Goal: Task Accomplishment & Management: Manage account settings

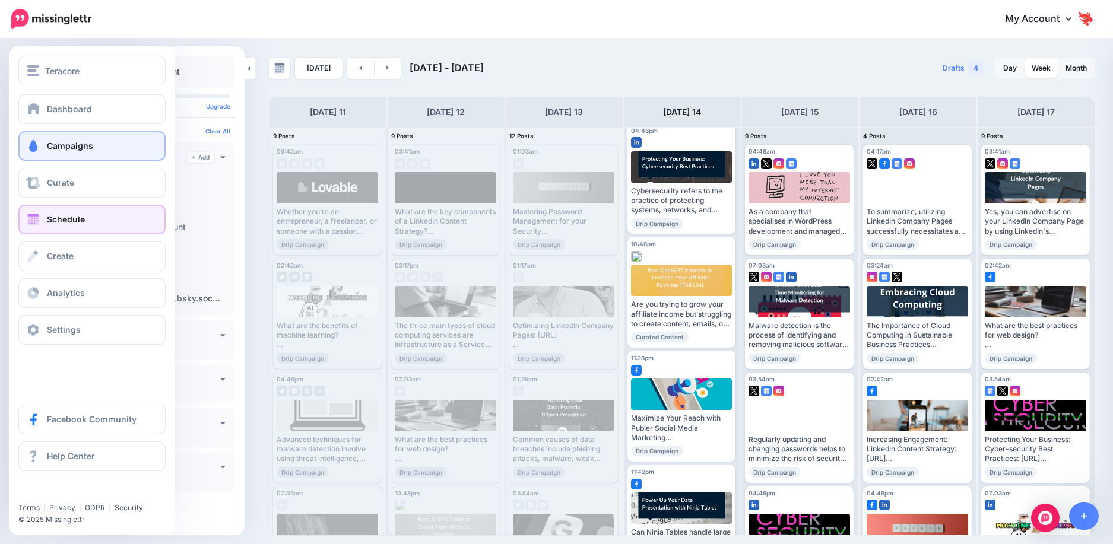
scroll to position [346, 0]
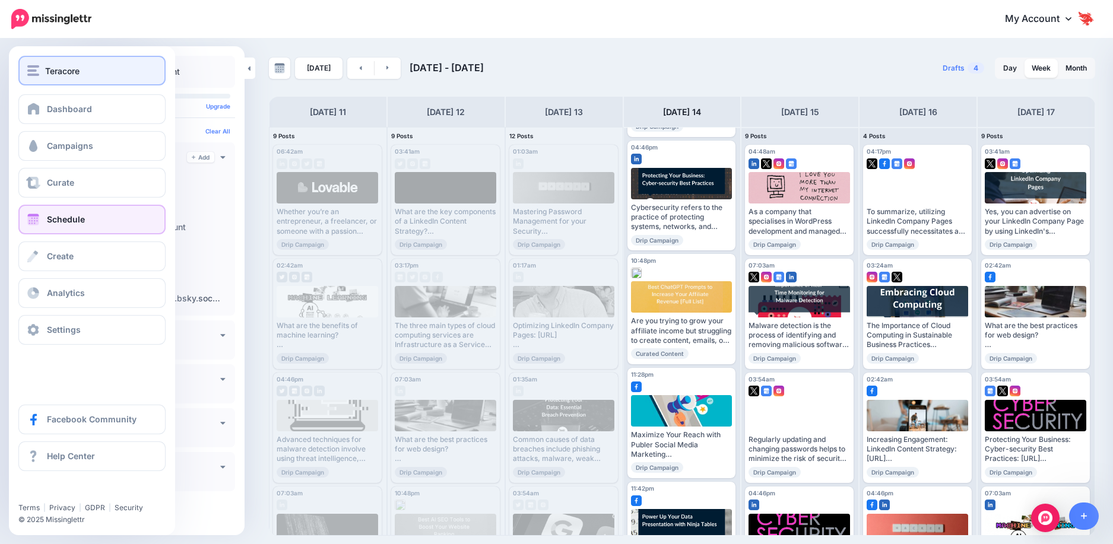
click at [50, 85] on button "Teracore" at bounding box center [91, 71] width 147 height 30
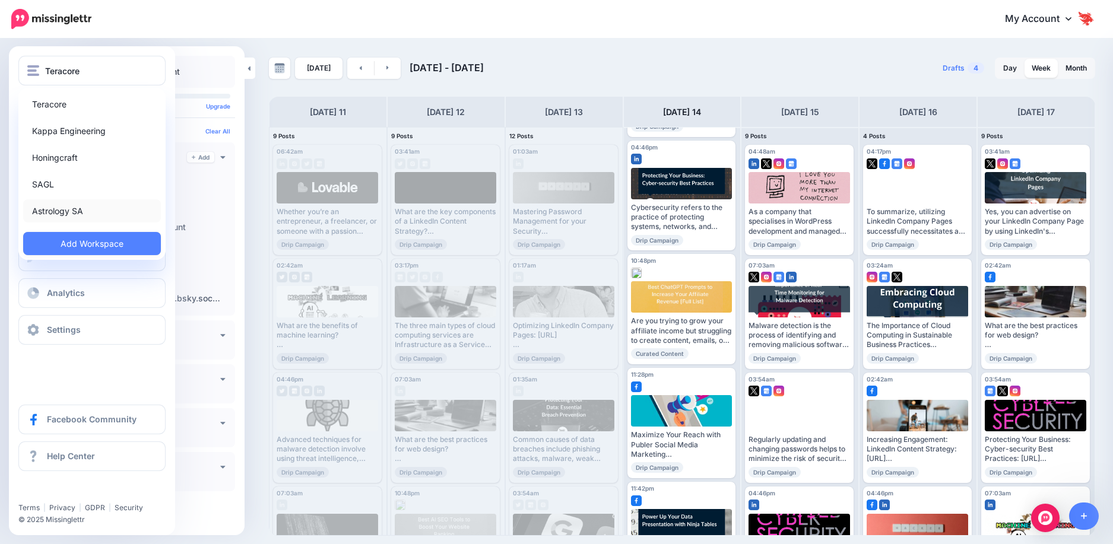
click at [75, 215] on link "Astrology SA" at bounding box center [92, 210] width 138 height 23
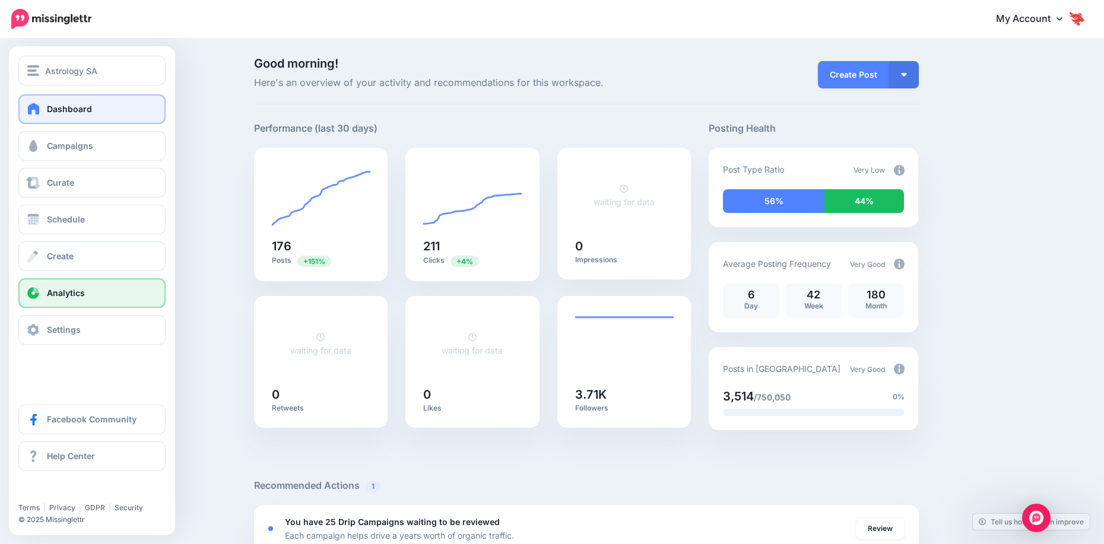
click at [52, 300] on link "Analytics" at bounding box center [91, 293] width 147 height 30
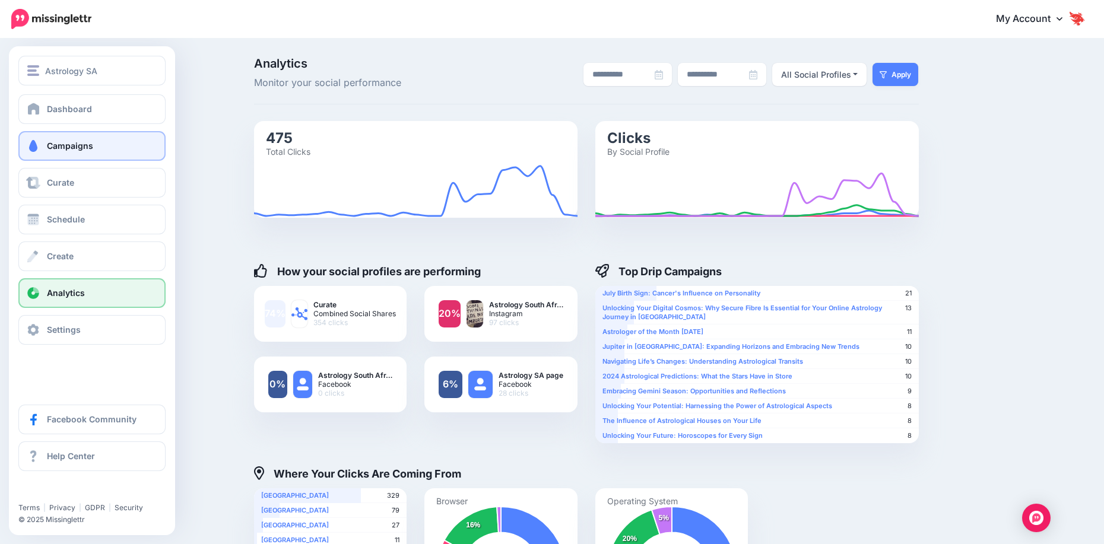
click at [61, 156] on link "Campaigns" at bounding box center [91, 146] width 147 height 30
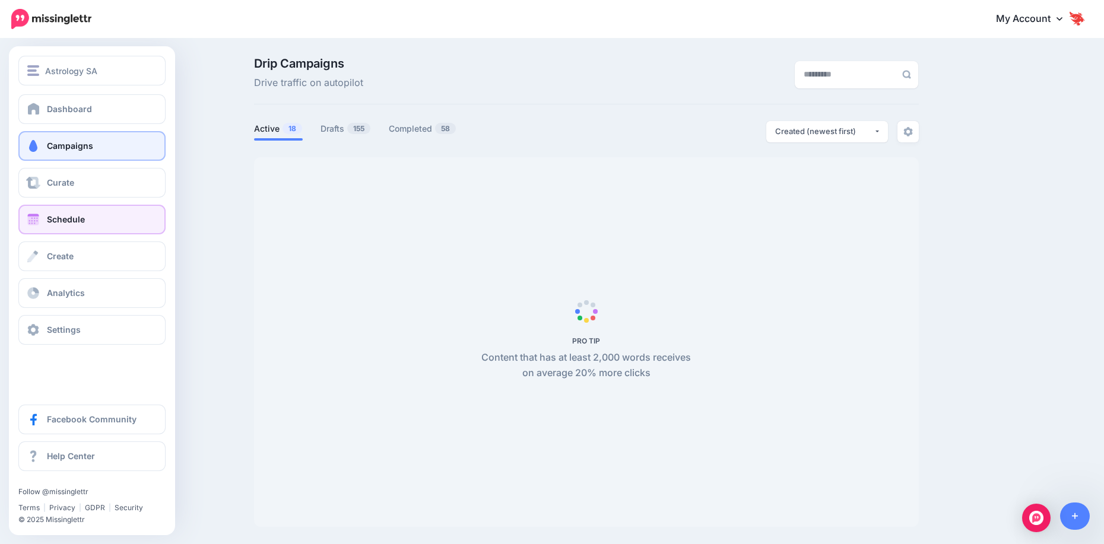
click at [60, 216] on span "Schedule" at bounding box center [66, 219] width 38 height 10
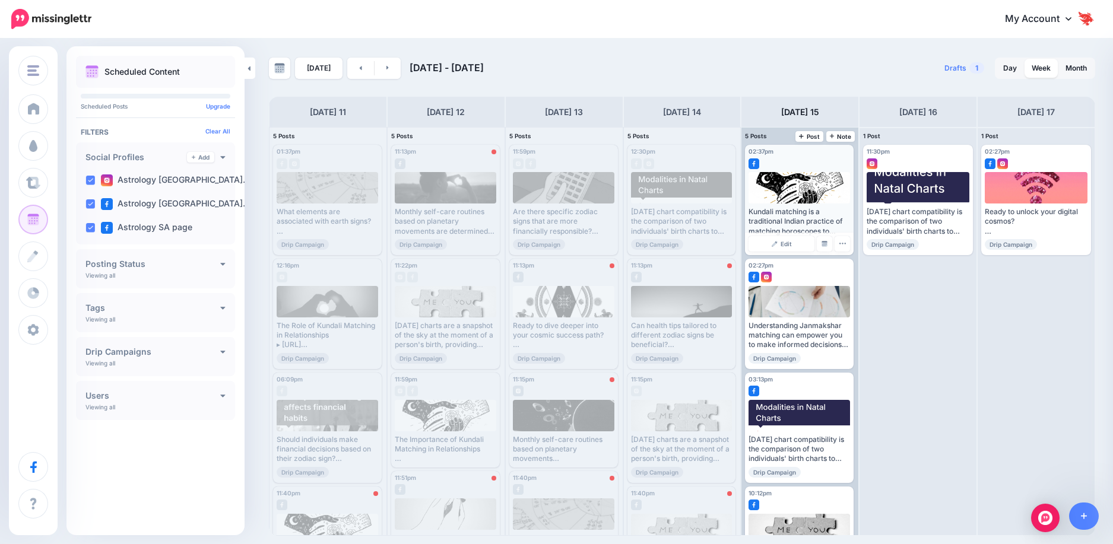
click at [813, 215] on div "Kundali matching is a traditional Indian practice of matching horoscopes to det…" at bounding box center [800, 221] width 102 height 29
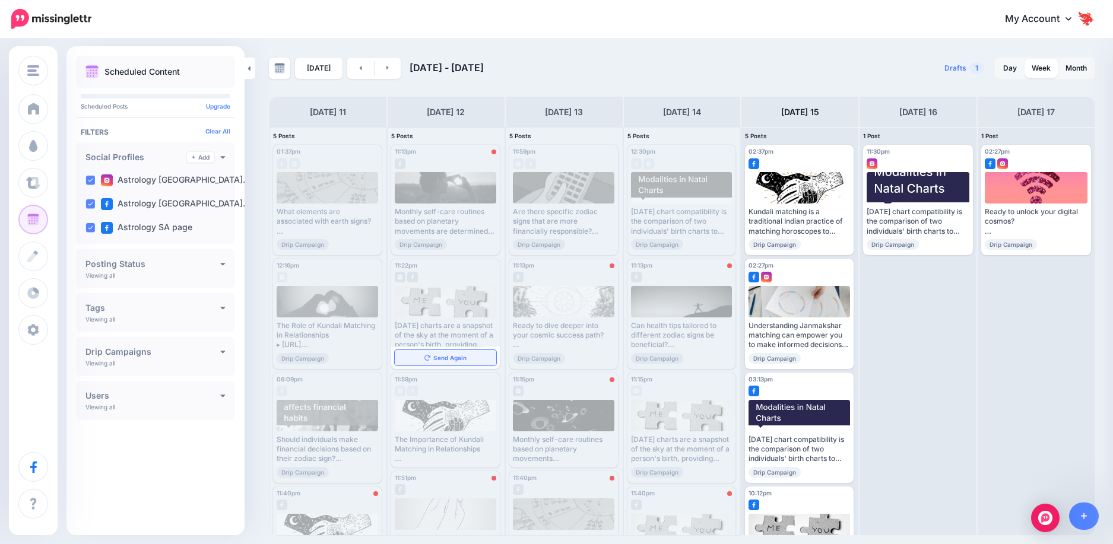
click at [436, 361] on span "Send Again" at bounding box center [449, 358] width 33 height 6
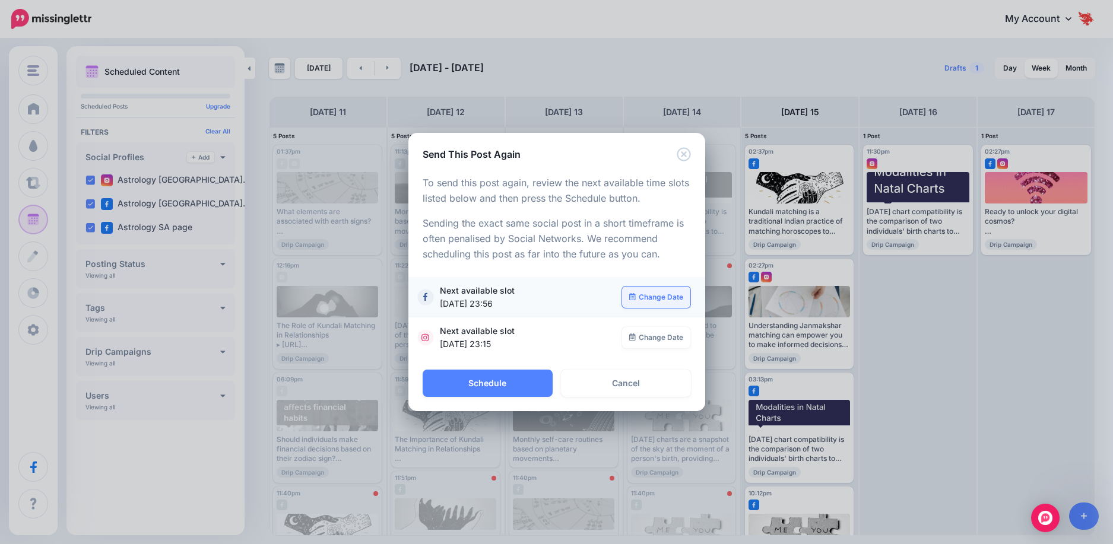
click at [642, 297] on link "Change Date" at bounding box center [656, 297] width 68 height 21
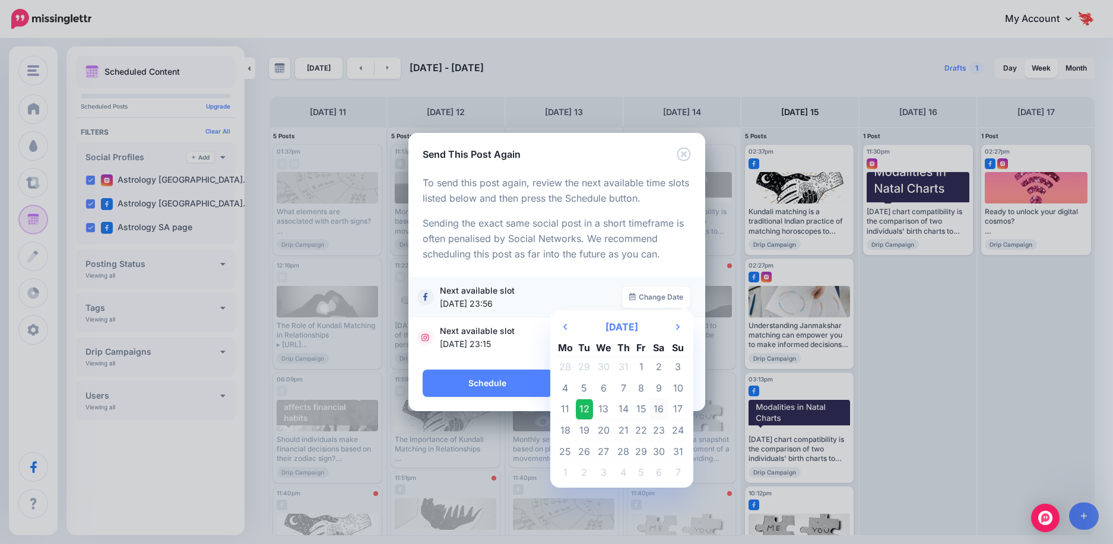
click at [655, 406] on td "16" at bounding box center [659, 409] width 18 height 21
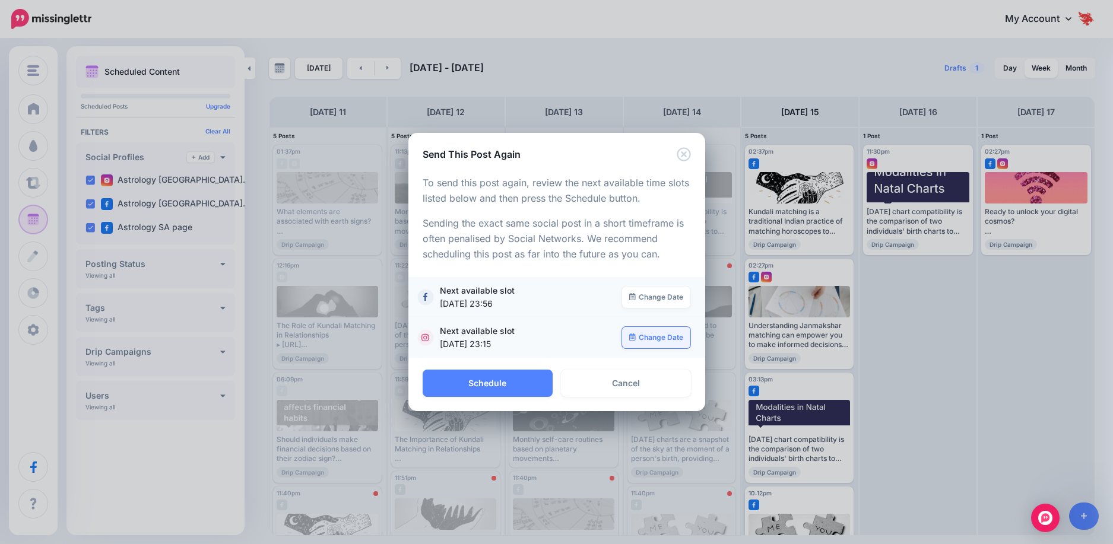
click at [665, 342] on link "Change Date" at bounding box center [656, 337] width 68 height 21
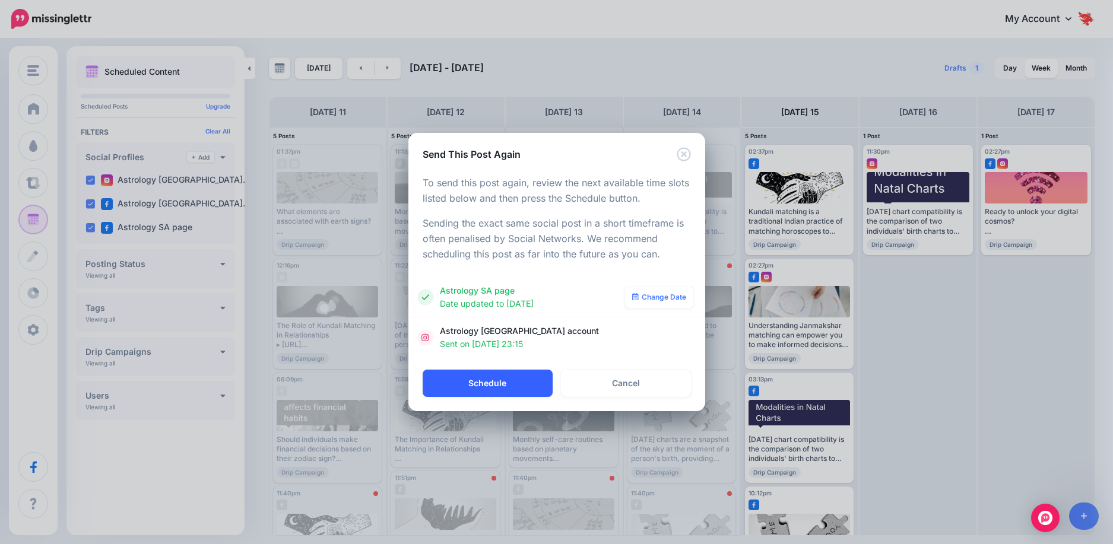
click at [500, 382] on button "Schedule" at bounding box center [488, 383] width 130 height 27
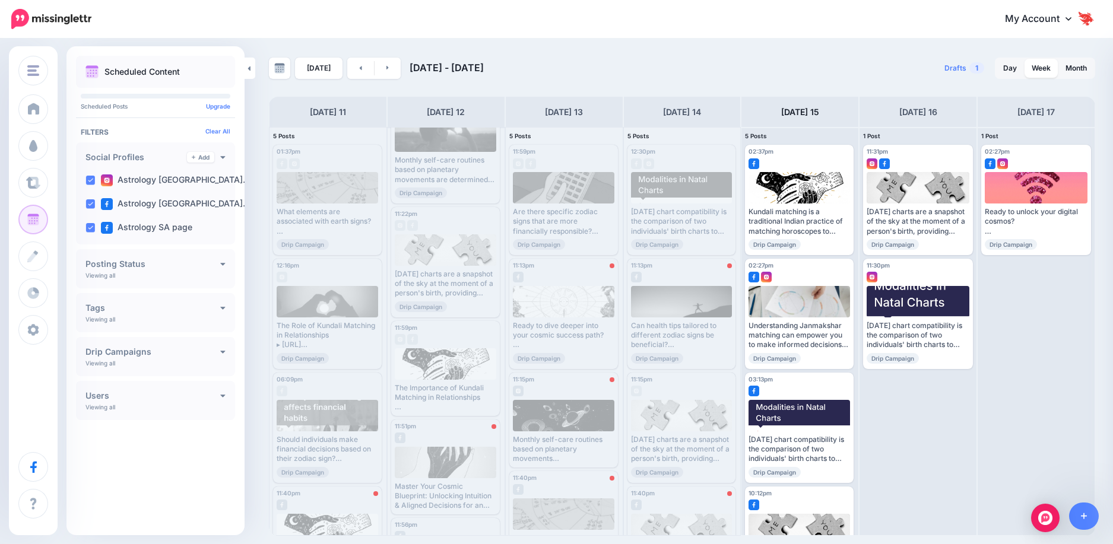
scroll to position [119, 0]
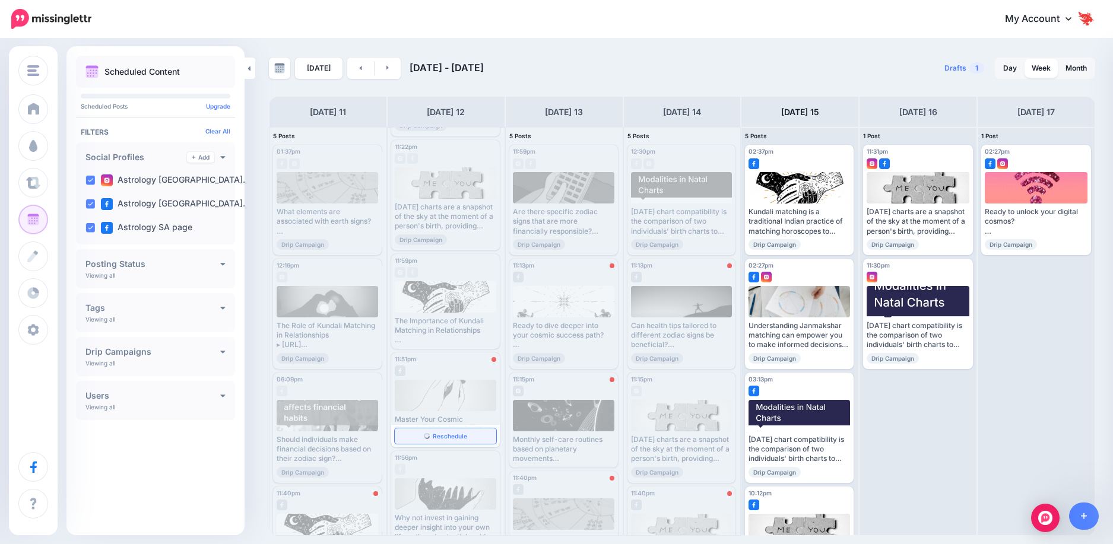
click at [451, 436] on span "Reschedule" at bounding box center [450, 436] width 34 height 6
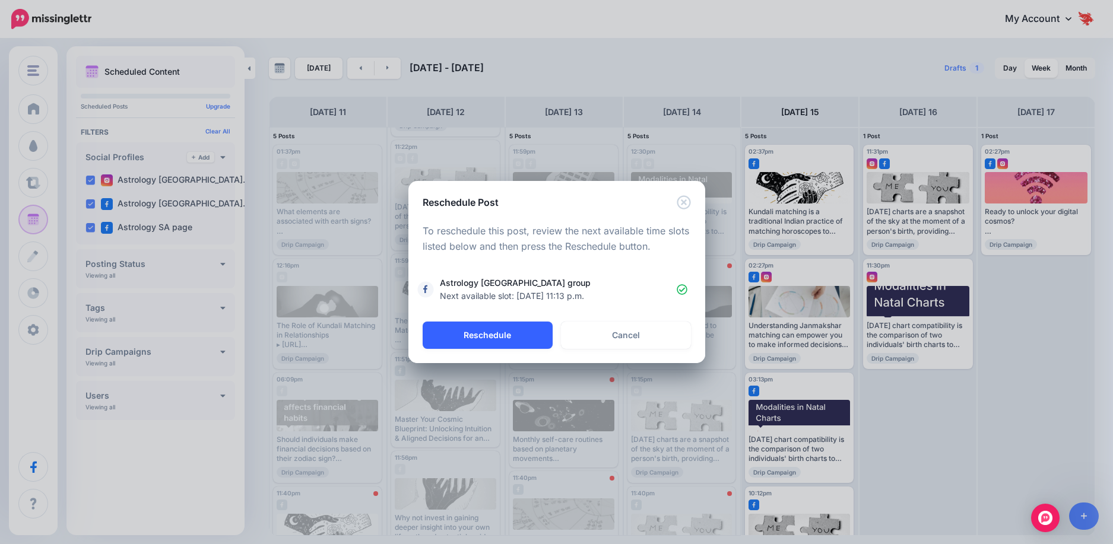
click at [537, 335] on button "Reschedule" at bounding box center [488, 335] width 130 height 27
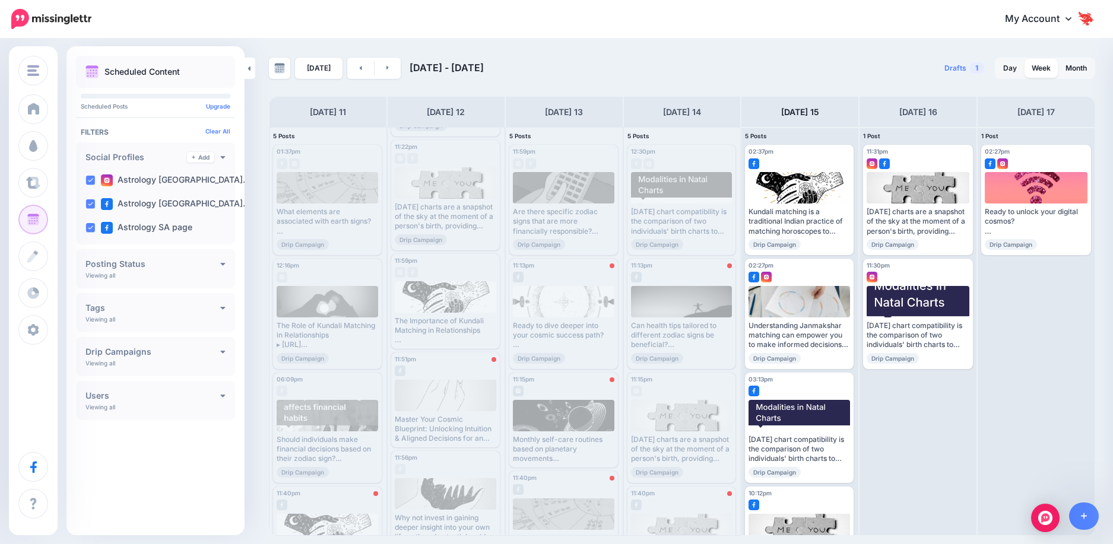
scroll to position [0, 0]
click at [535, 435] on div "Monthly self-care routines based on planetary movements Learn more > https://as…" at bounding box center [564, 449] width 102 height 29
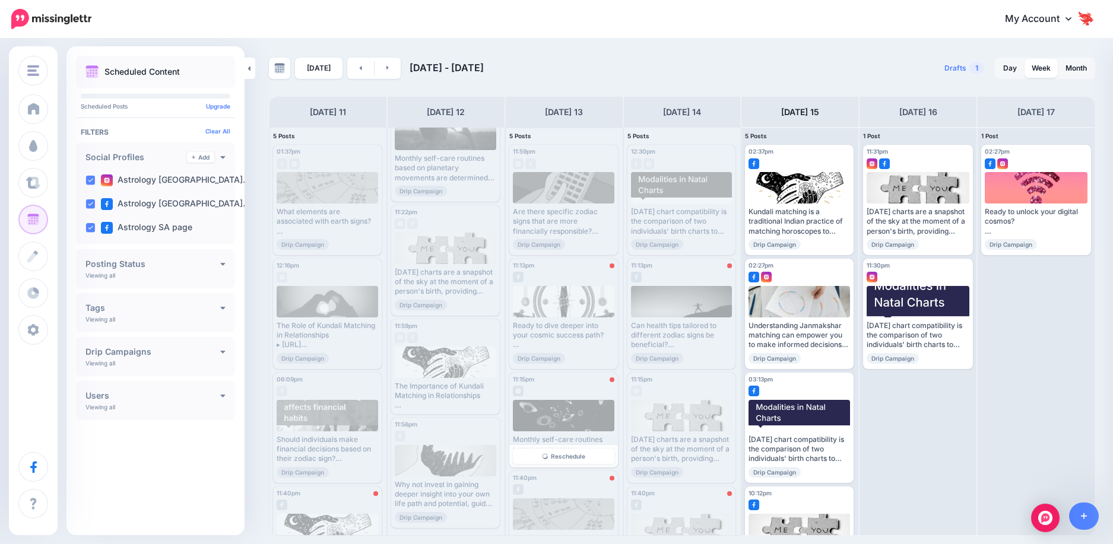
scroll to position [53, 0]
click at [544, 465] on div "Reschedule" at bounding box center [563, 456] width 109 height 23
click at [547, 458] on link "Reschedule" at bounding box center [564, 456] width 102 height 15
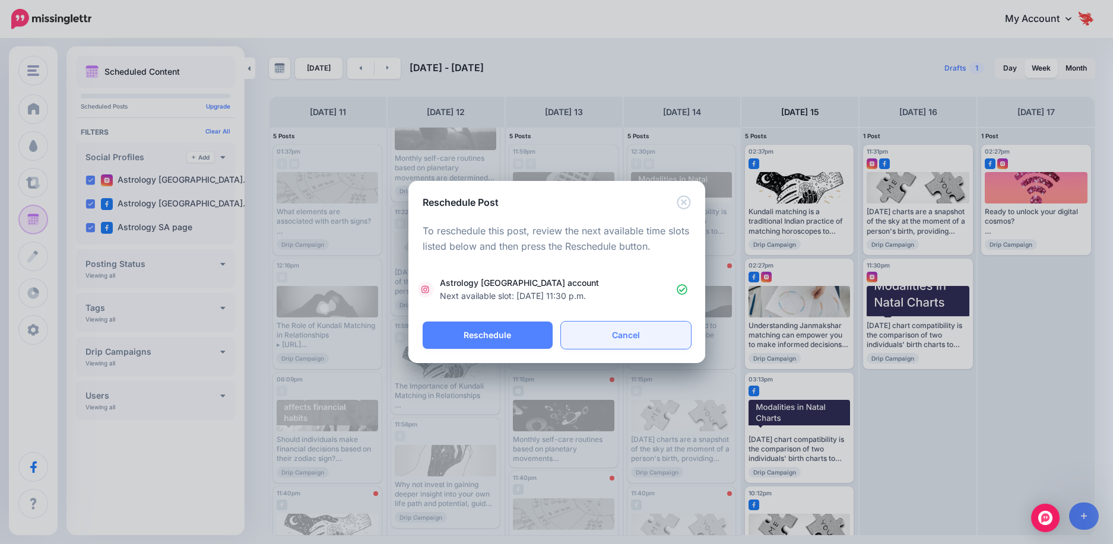
click at [579, 340] on link "Cancel" at bounding box center [626, 335] width 130 height 27
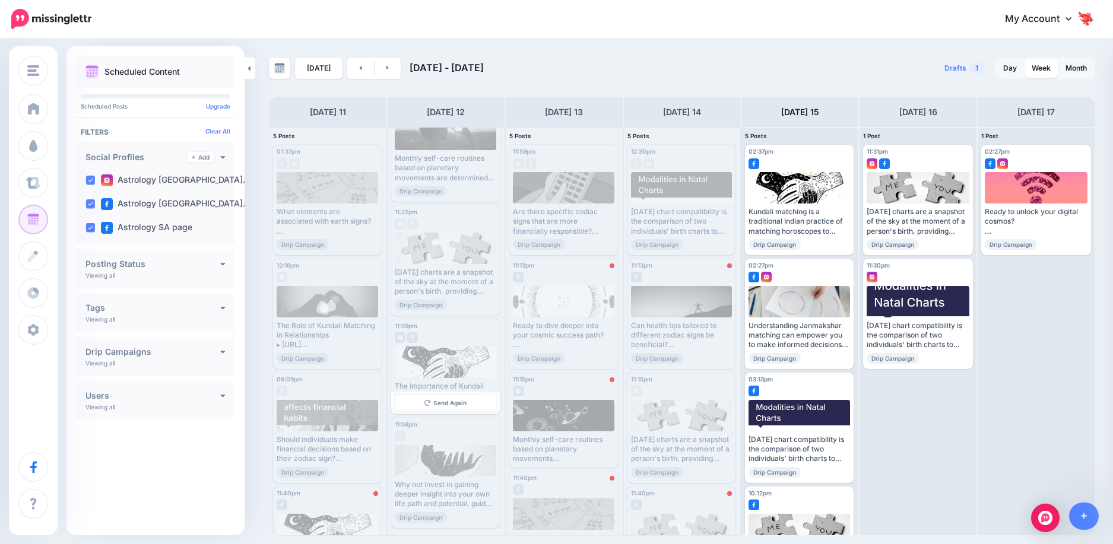
scroll to position [0, 0]
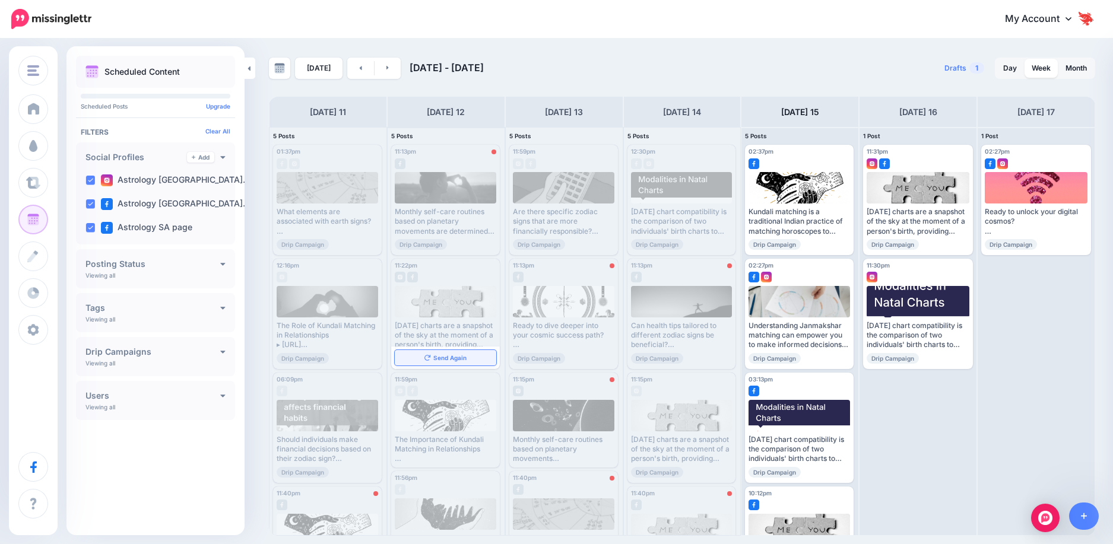
click at [448, 355] on span "Send Again" at bounding box center [449, 358] width 33 height 6
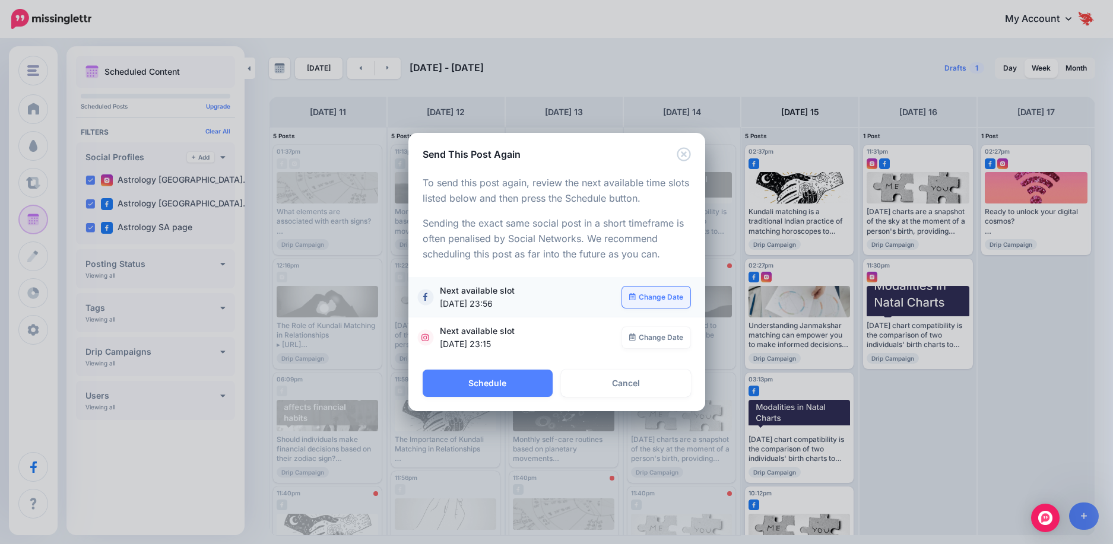
click at [646, 295] on link "Change Date" at bounding box center [656, 297] width 68 height 21
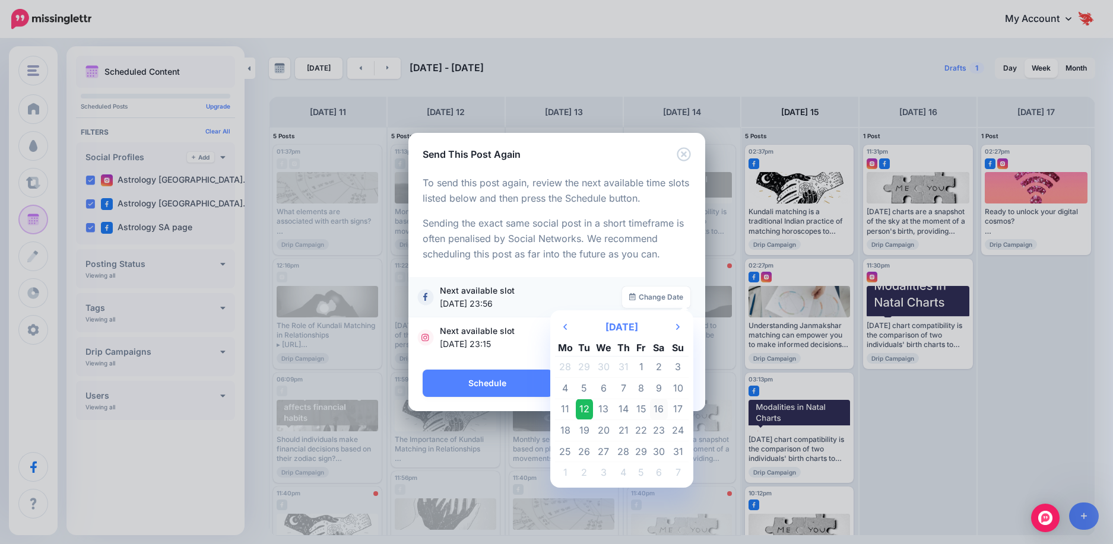
click at [655, 406] on td "16" at bounding box center [659, 409] width 18 height 21
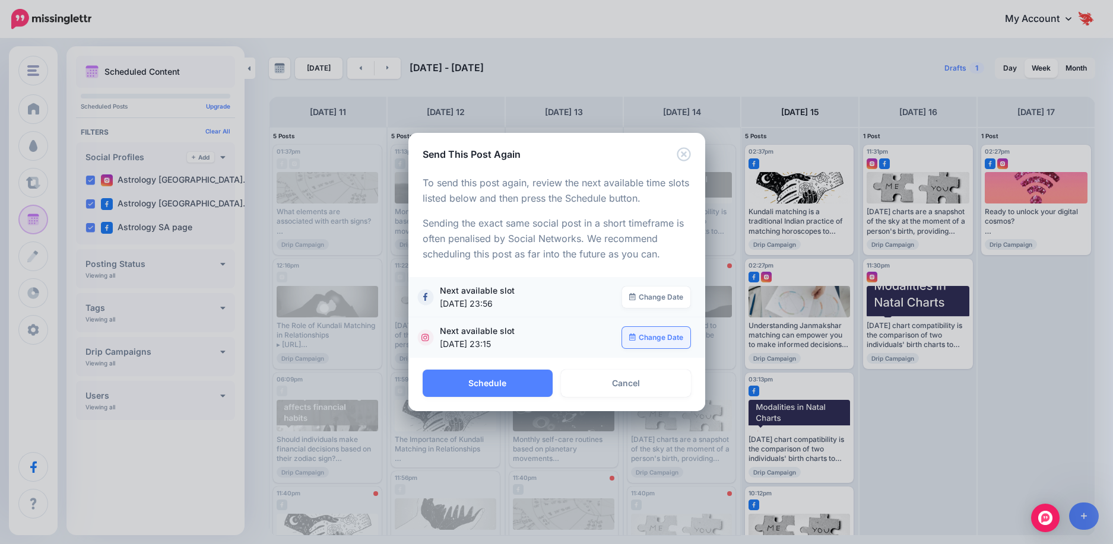
click at [653, 335] on link "Change Date" at bounding box center [656, 337] width 68 height 21
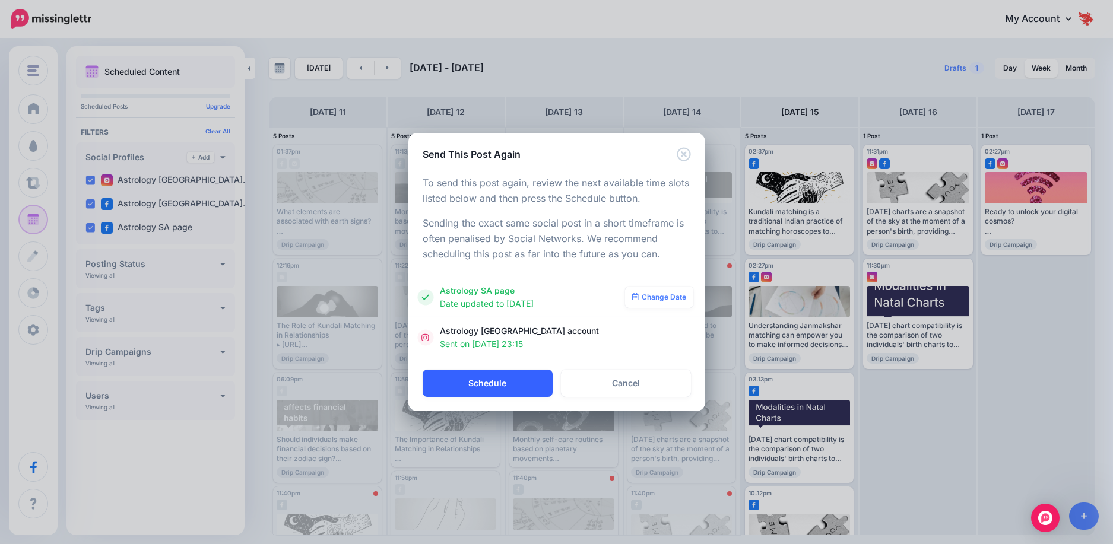
click at [495, 389] on button "Schedule" at bounding box center [488, 383] width 130 height 27
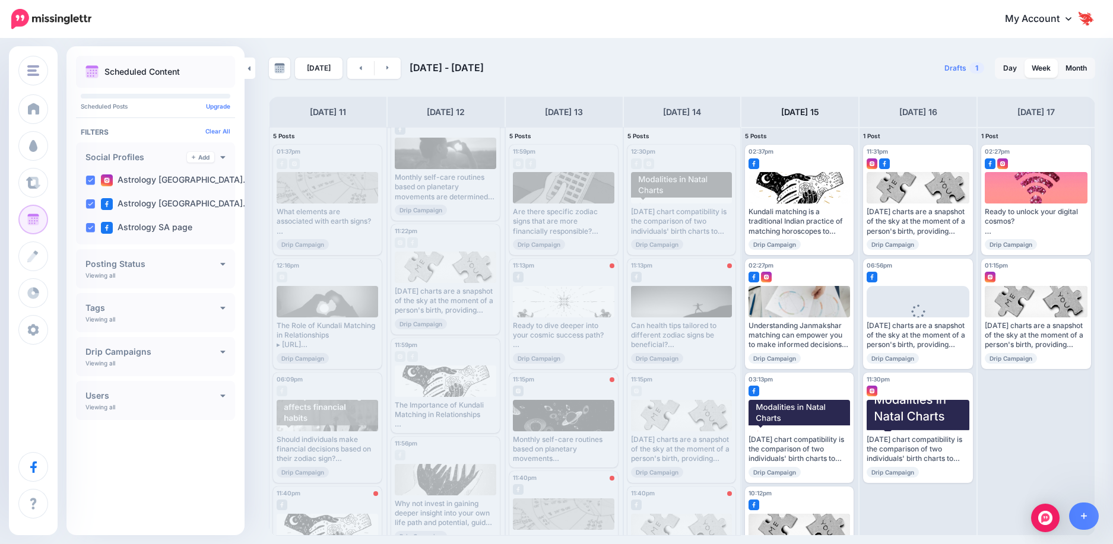
scroll to position [53, 0]
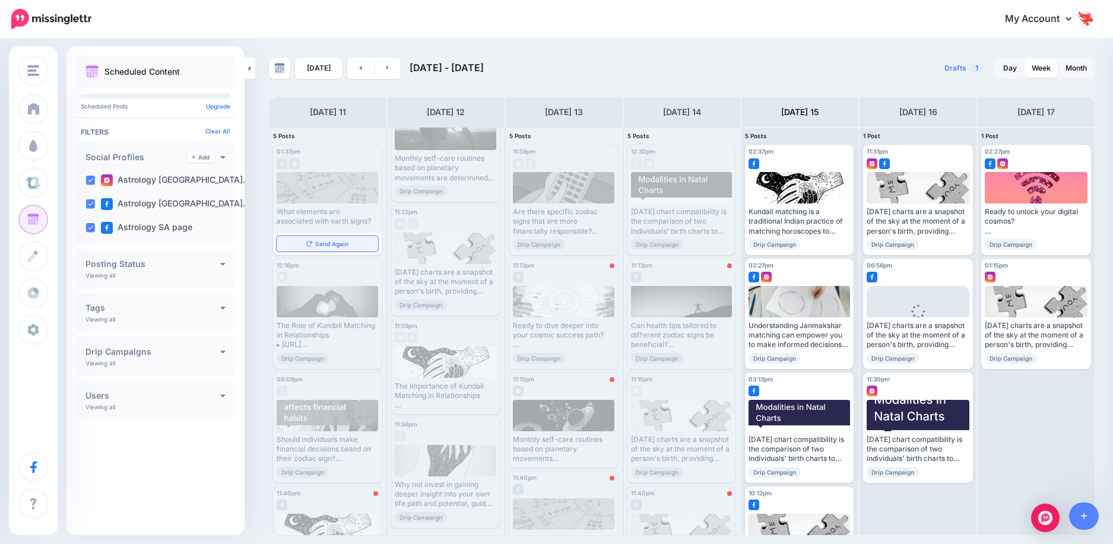
click at [336, 243] on span "Send Again" at bounding box center [331, 244] width 33 height 6
